Goal: Task Accomplishment & Management: Manage account settings

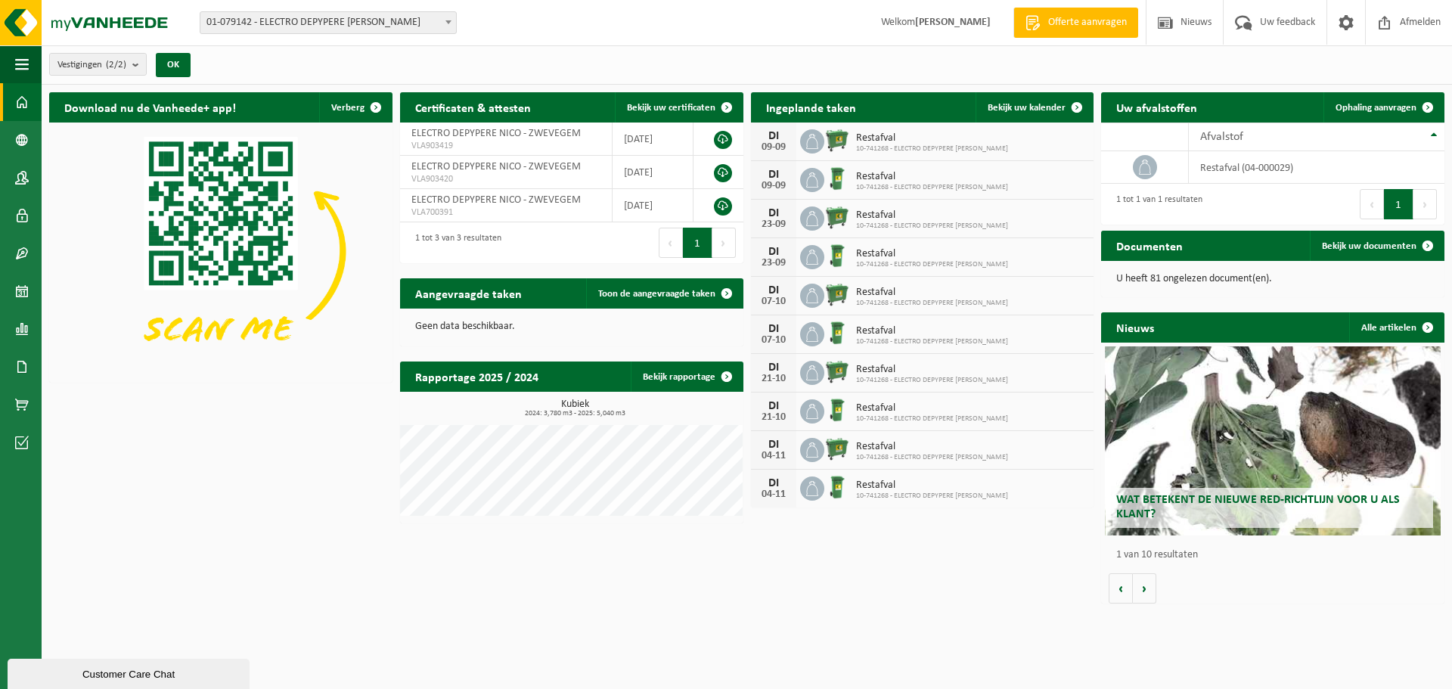
click at [874, 152] on span "10-741268 - ELECTRO DEPYPERE [PERSON_NAME]" at bounding box center [932, 148] width 152 height 9
click at [864, 135] on span "Restafval" at bounding box center [932, 138] width 152 height 12
click at [777, 142] on div "09-09" at bounding box center [774, 147] width 30 height 11
click at [1064, 107] on span at bounding box center [1077, 107] width 30 height 30
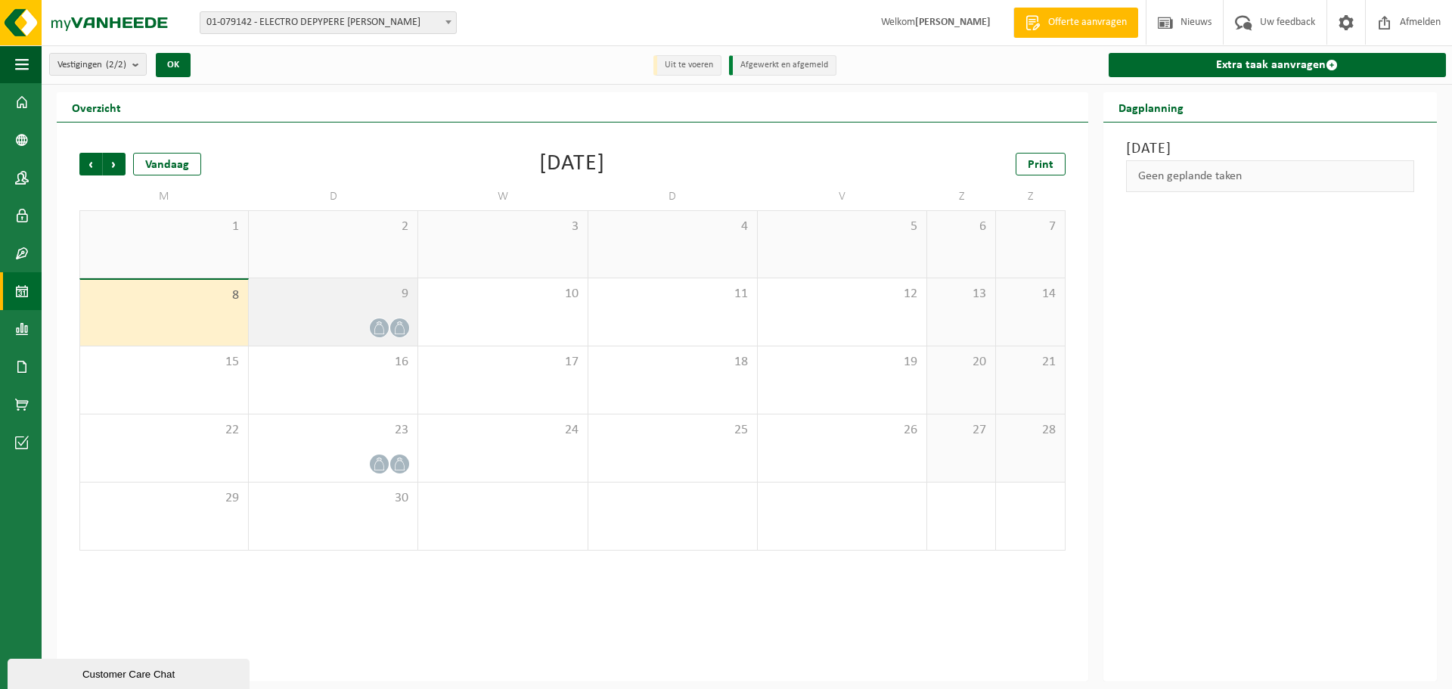
click at [330, 293] on span "9" at bounding box center [333, 294] width 154 height 17
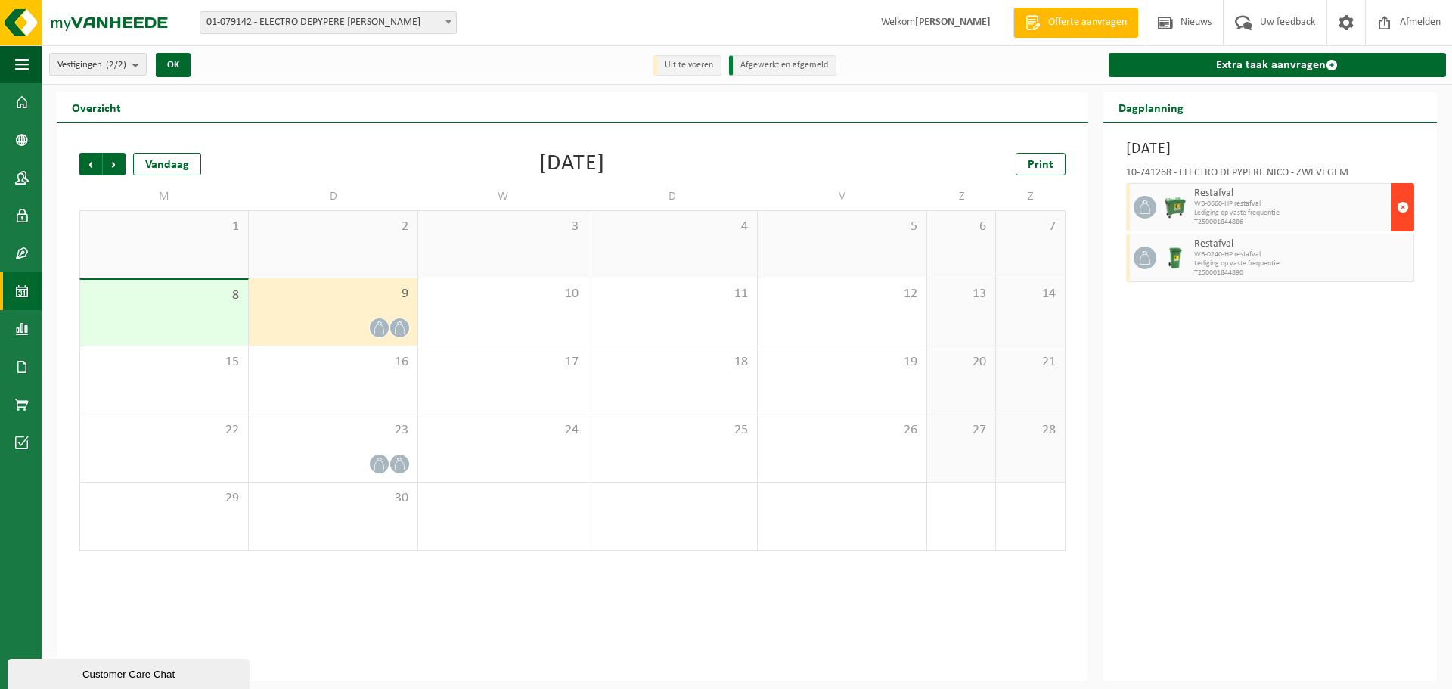
click at [1406, 215] on span "button" at bounding box center [1403, 207] width 12 height 30
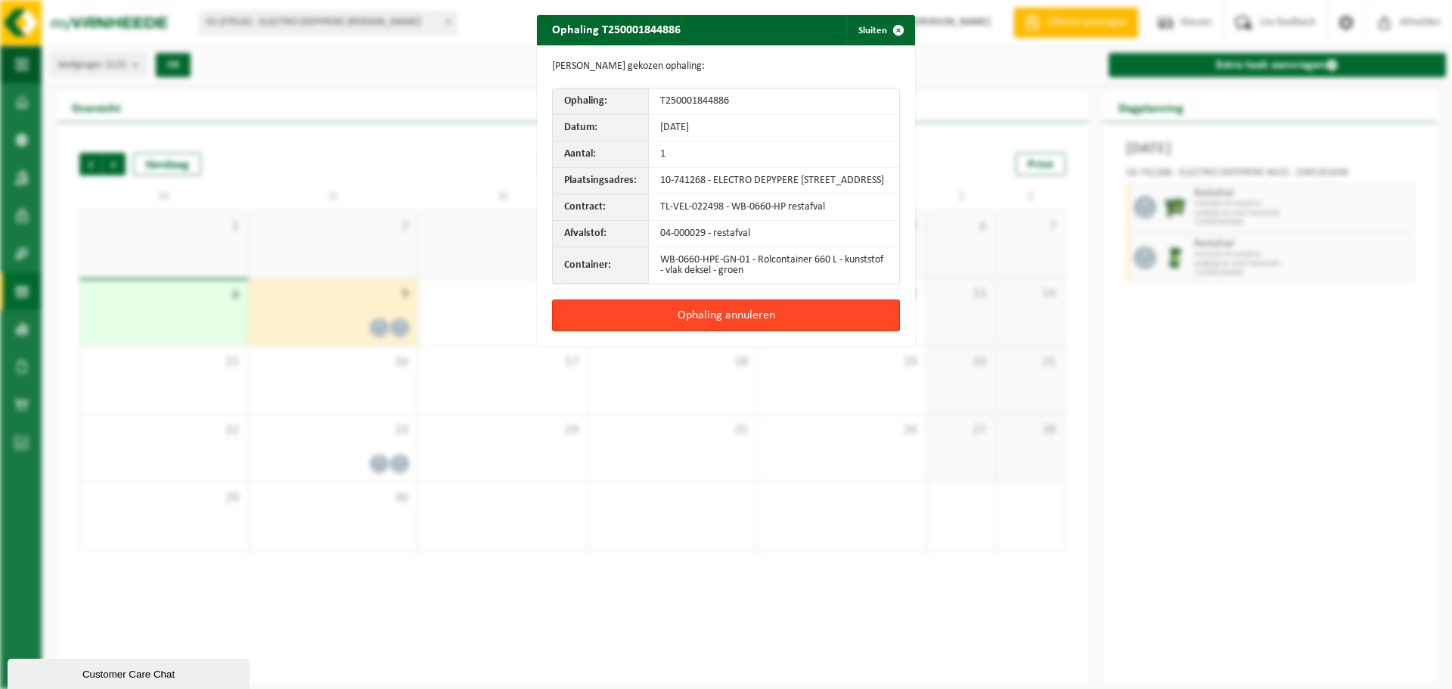
click at [802, 324] on button "Ophaling annuleren" at bounding box center [726, 316] width 348 height 32
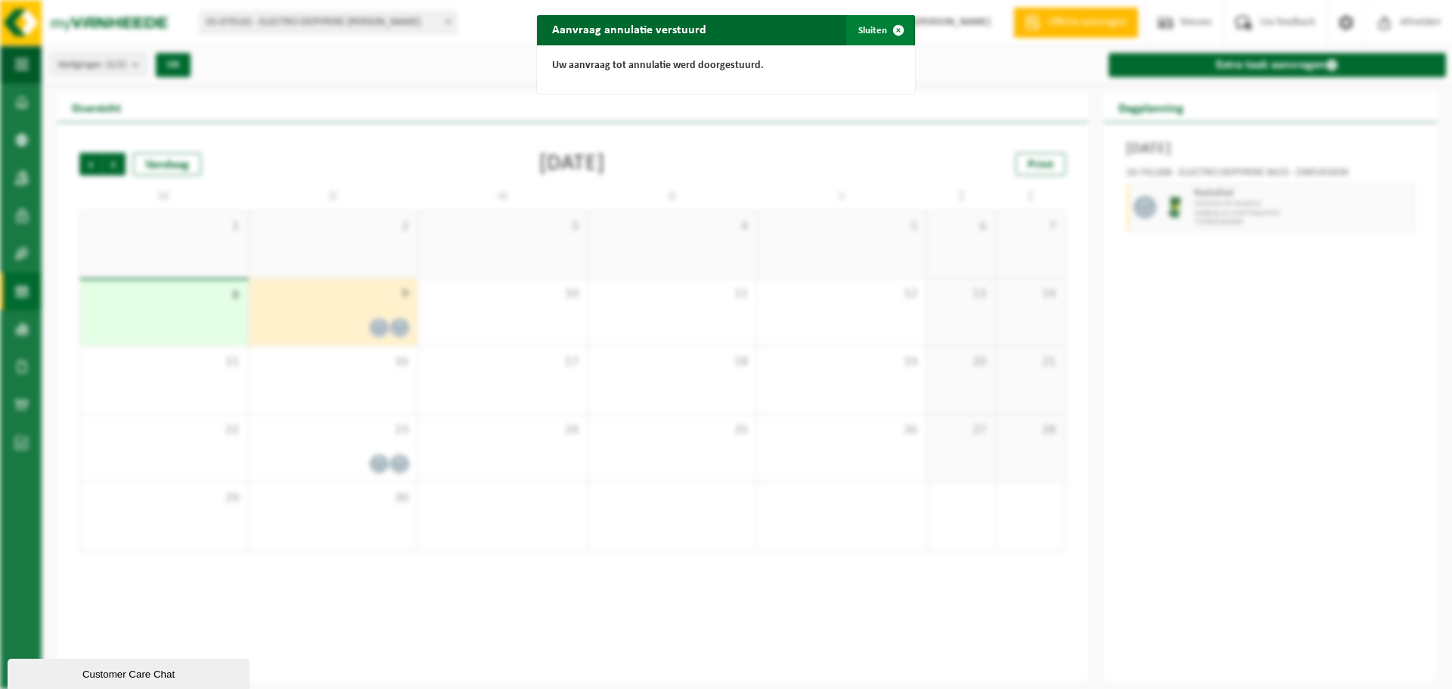
click at [883, 21] on span "button" at bounding box center [898, 30] width 30 height 30
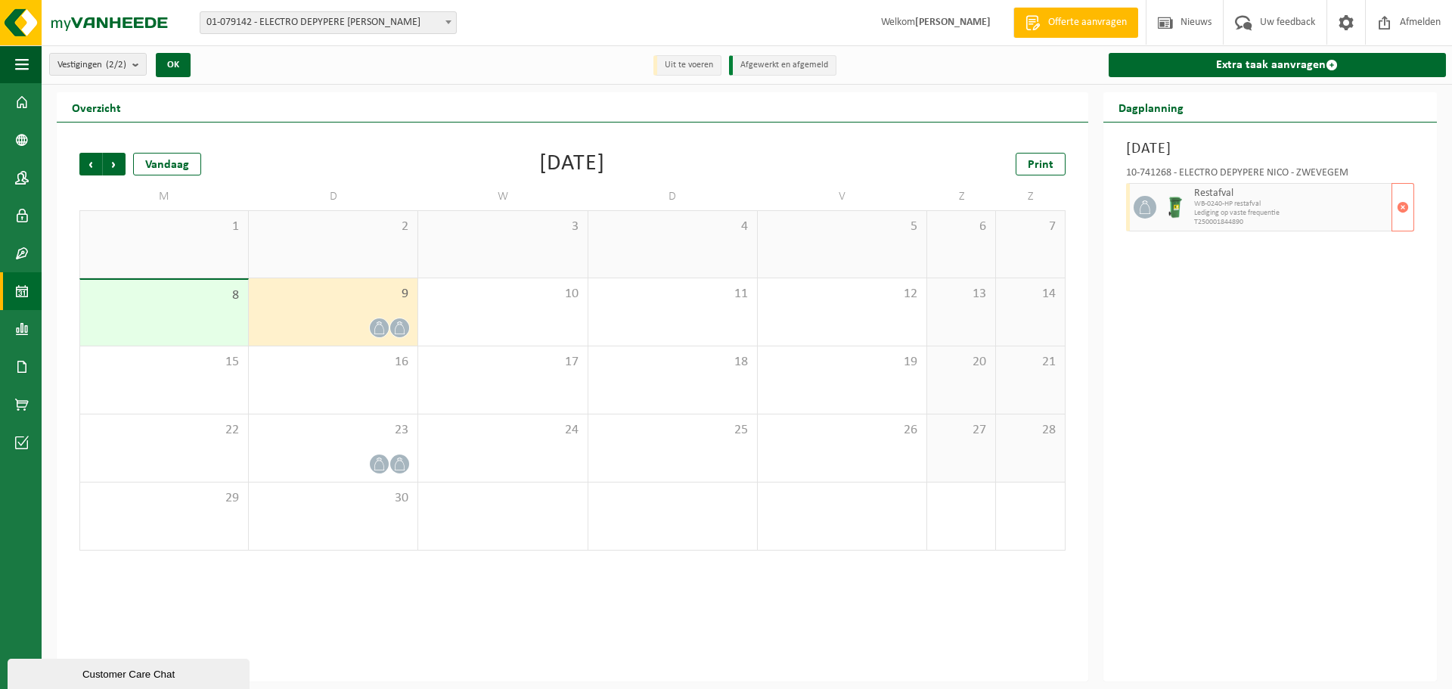
click at [1385, 200] on span "WB-0240-HP restafval" at bounding box center [1291, 204] width 194 height 9
click at [1405, 204] on span "button" at bounding box center [1403, 207] width 12 height 30
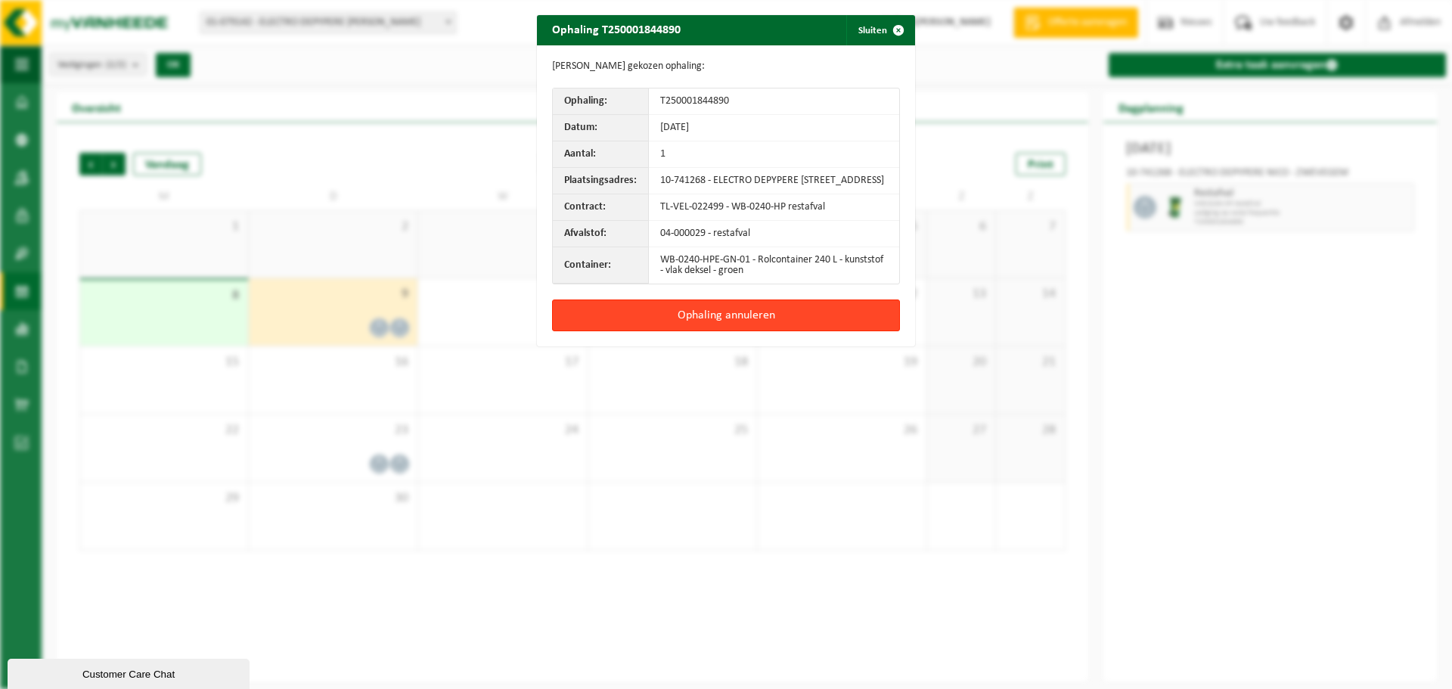
click at [777, 331] on button "Ophaling annuleren" at bounding box center [726, 316] width 348 height 32
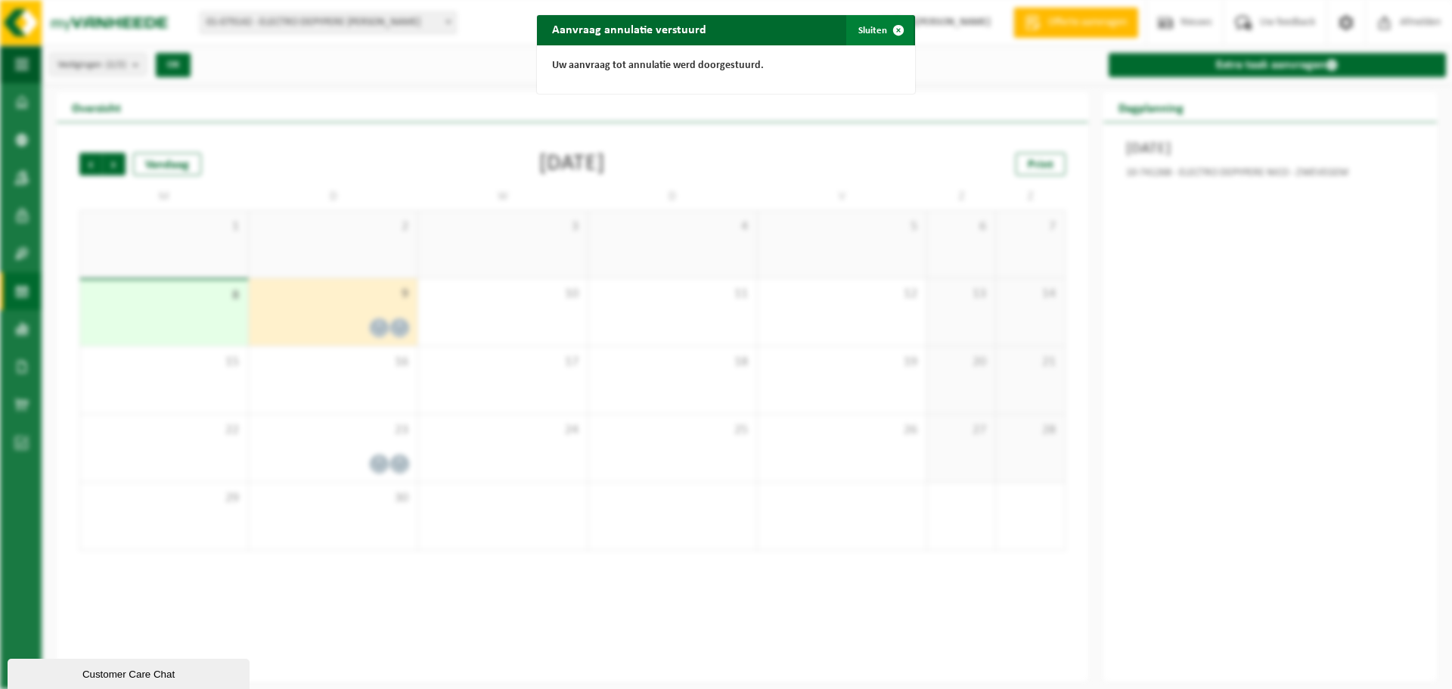
click at [883, 28] on span "button" at bounding box center [898, 30] width 30 height 30
